Goal: Use online tool/utility: Use online tool/utility

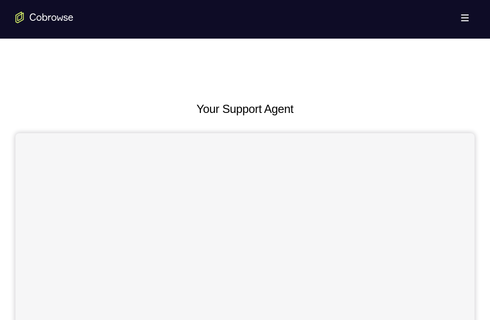
scroll to position [97, 0]
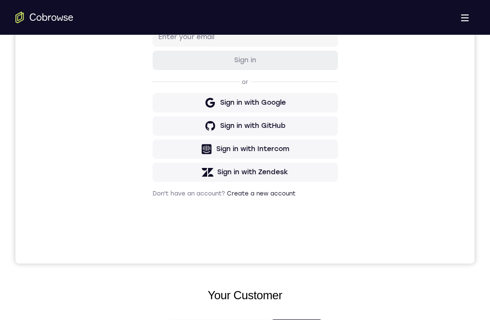
scroll to position [0, 0]
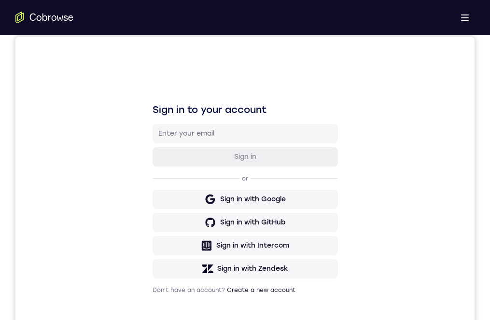
scroll to position [241, 0]
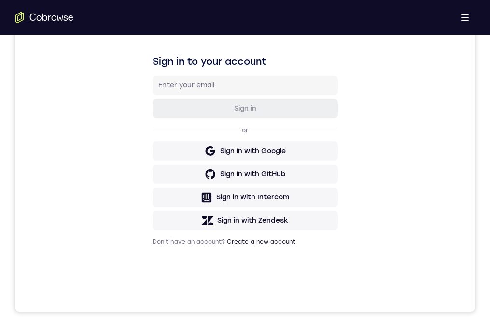
drag, startPoint x: 236, startPoint y: 568, endPoint x: 249, endPoint y: 562, distance: 14.3
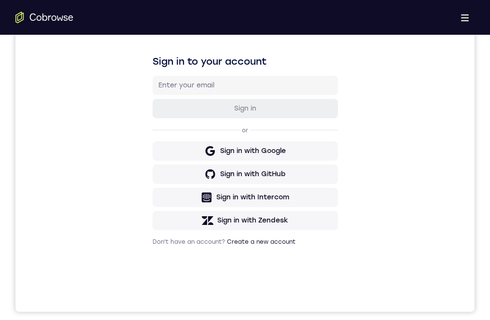
drag, startPoint x: 232, startPoint y: 618, endPoint x: 237, endPoint y: 535, distance: 82.2
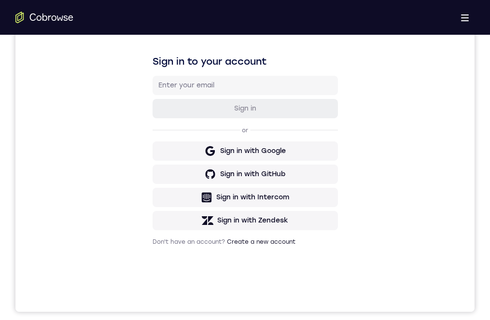
drag, startPoint x: 226, startPoint y: 646, endPoint x: 235, endPoint y: 558, distance: 87.8
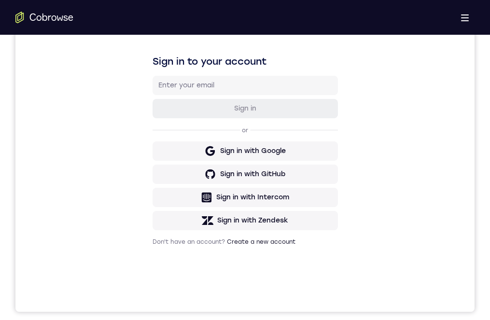
drag, startPoint x: 218, startPoint y: 544, endPoint x: 218, endPoint y: 575, distance: 30.9
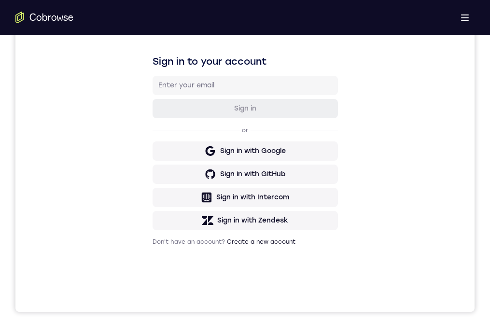
drag, startPoint x: 223, startPoint y: 538, endPoint x: 215, endPoint y: 565, distance: 28.5
drag, startPoint x: 228, startPoint y: 607, endPoint x: 232, endPoint y: 565, distance: 42.2
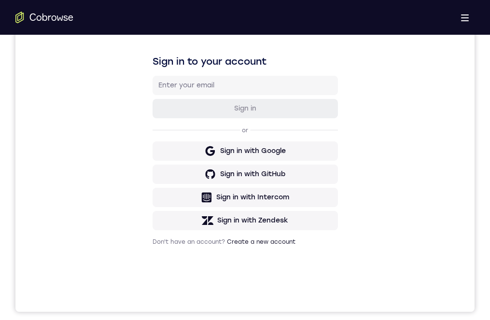
drag, startPoint x: 230, startPoint y: 542, endPoint x: 229, endPoint y: 565, distance: 23.2
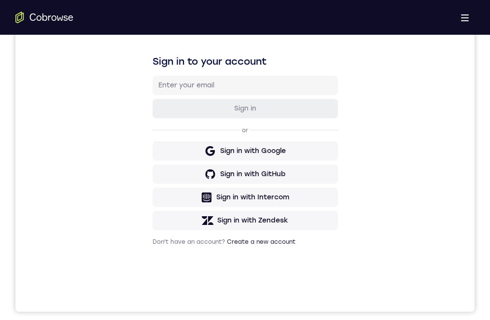
drag, startPoint x: 225, startPoint y: 590, endPoint x: 227, endPoint y: 645, distance: 54.6
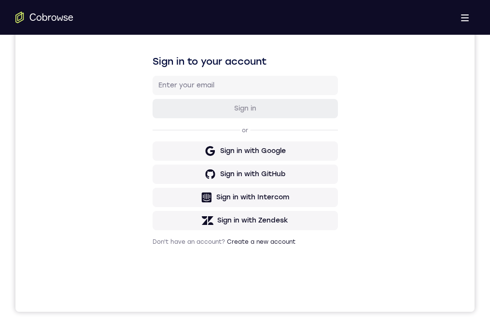
drag, startPoint x: 232, startPoint y: 625, endPoint x: 226, endPoint y: 599, distance: 26.7
drag, startPoint x: 226, startPoint y: 643, endPoint x: 232, endPoint y: 574, distance: 69.3
drag, startPoint x: 223, startPoint y: 627, endPoint x: 226, endPoint y: 546, distance: 81.7
